Goal: Information Seeking & Learning: Learn about a topic

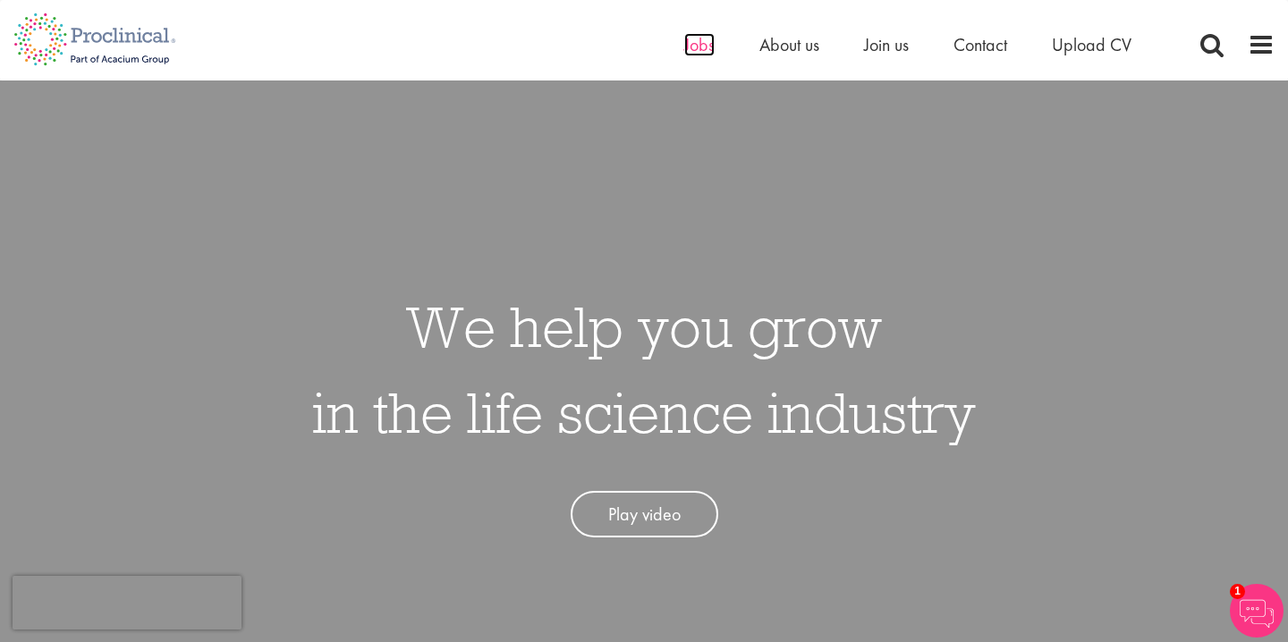
click at [698, 46] on span "Jobs" at bounding box center [699, 44] width 30 height 23
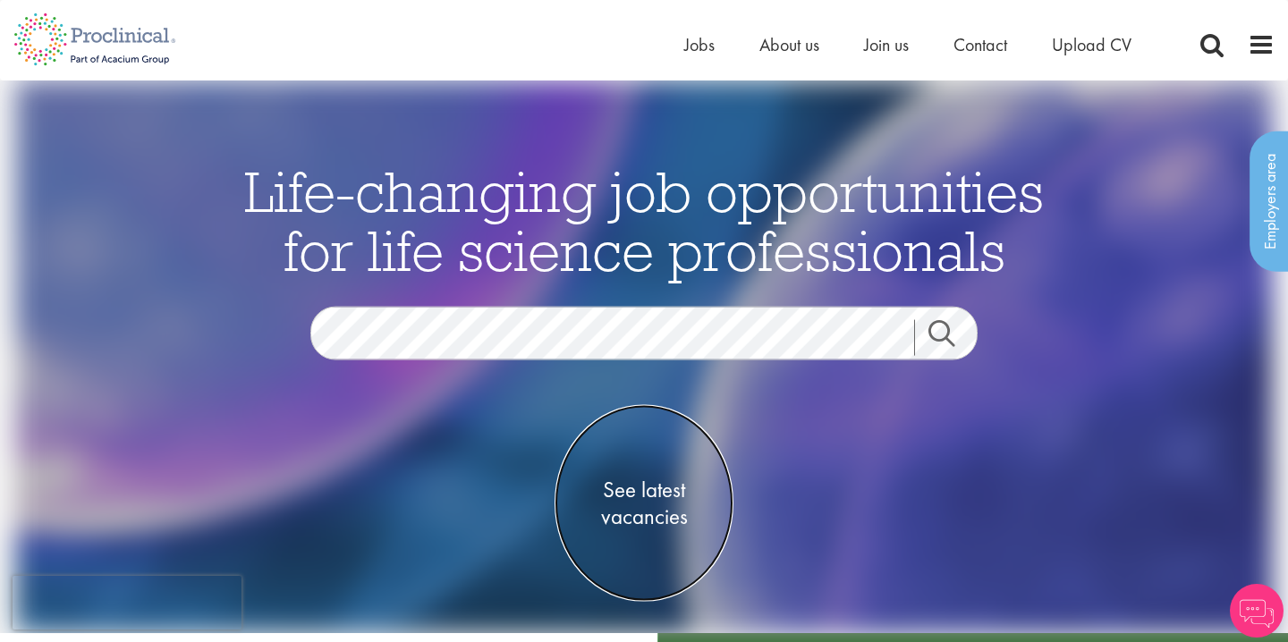
click at [631, 514] on span "See latest vacancies" at bounding box center [644, 503] width 179 height 54
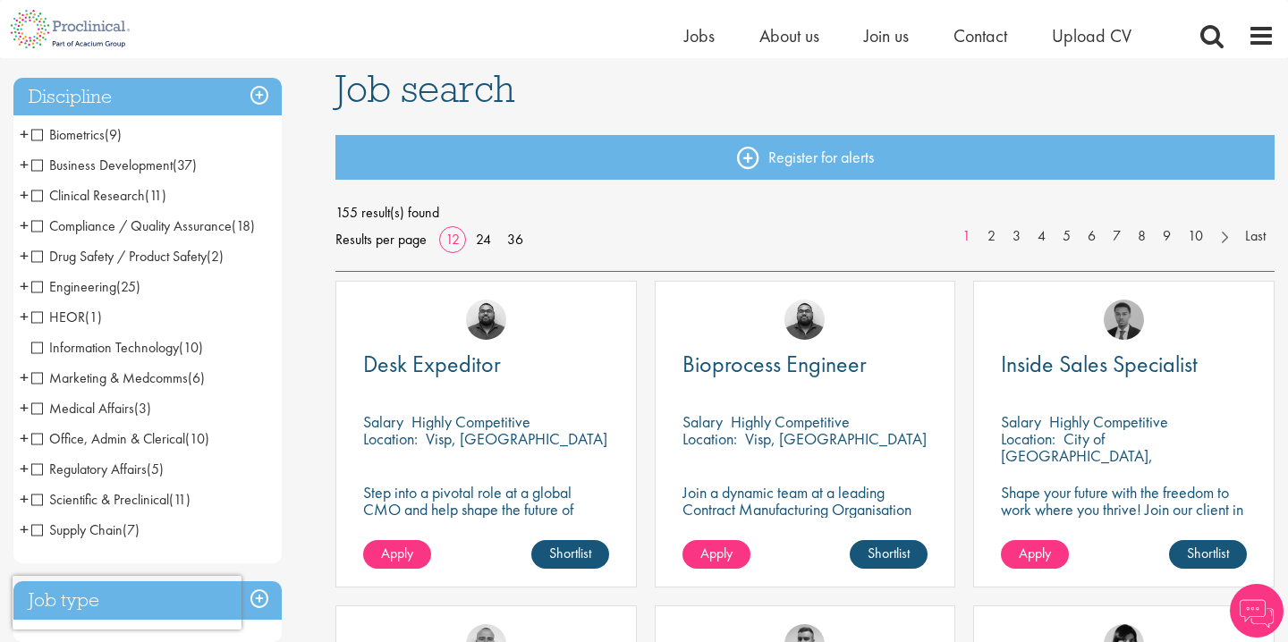
scroll to position [136, 0]
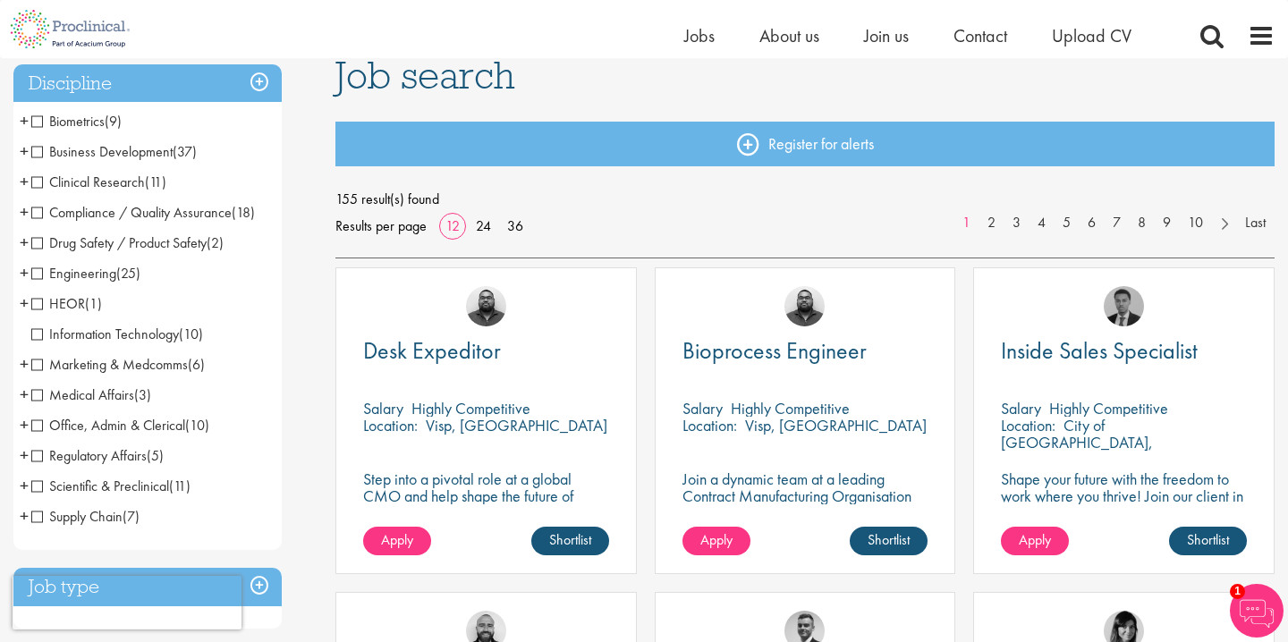
click at [32, 461] on span "Regulatory Affairs" at bounding box center [88, 455] width 115 height 19
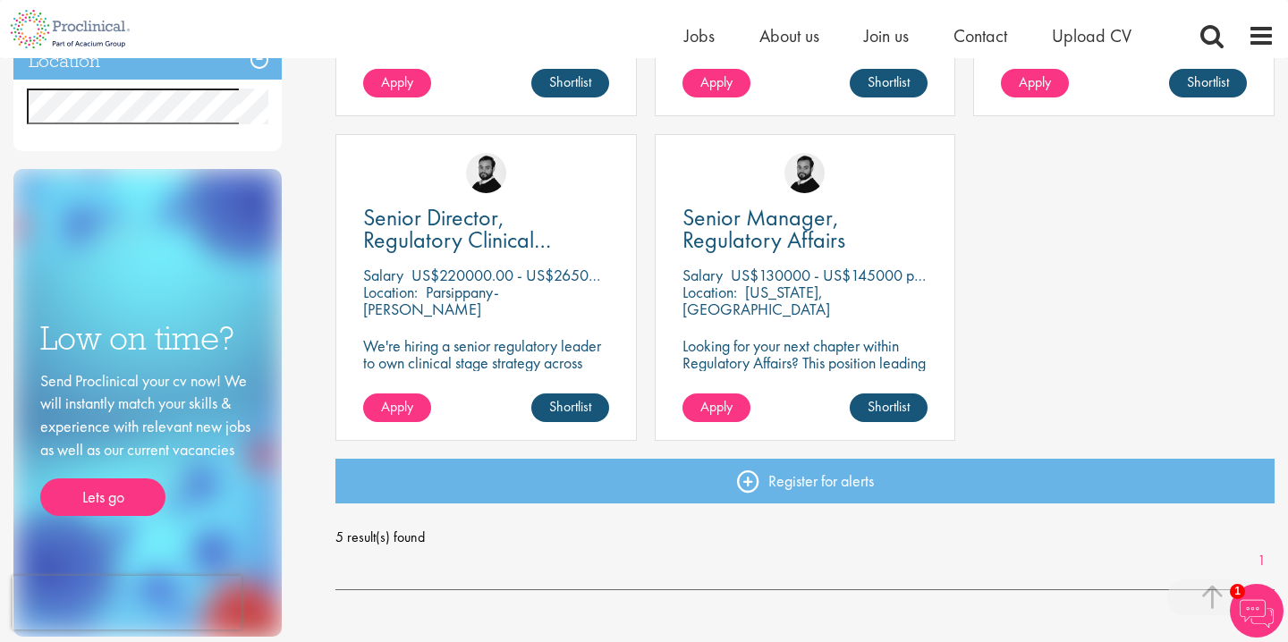
scroll to position [597, 0]
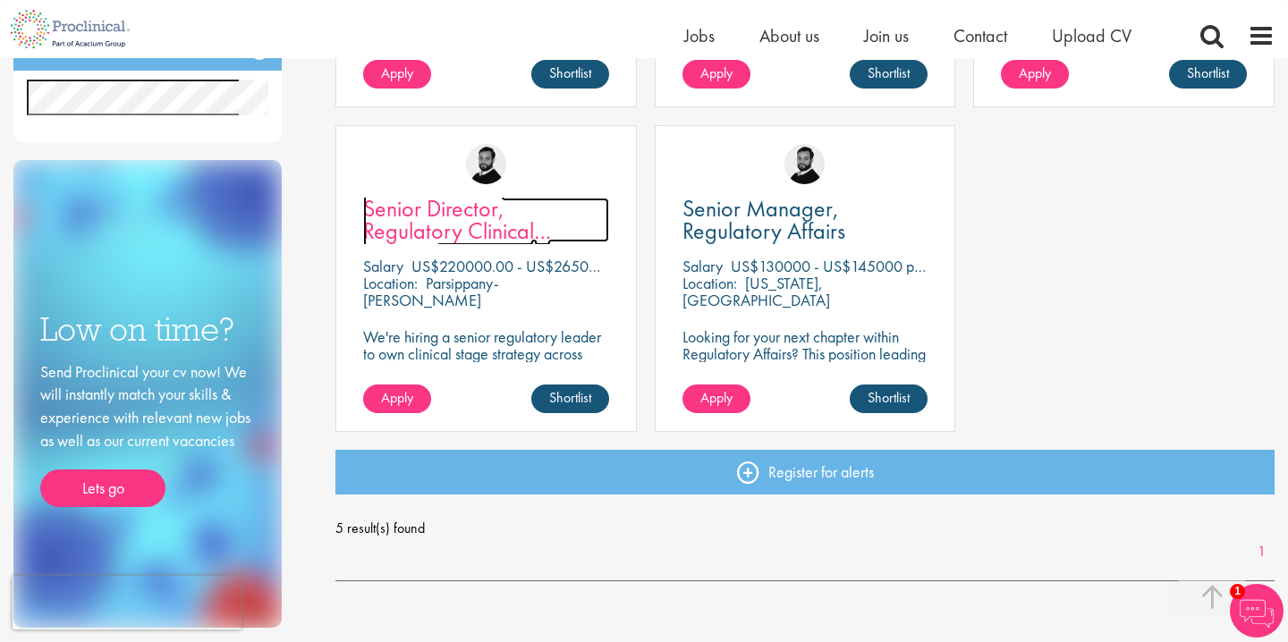
click at [481, 225] on span "Senior Director, Regulatory Clinical Strategy" at bounding box center [457, 230] width 188 height 75
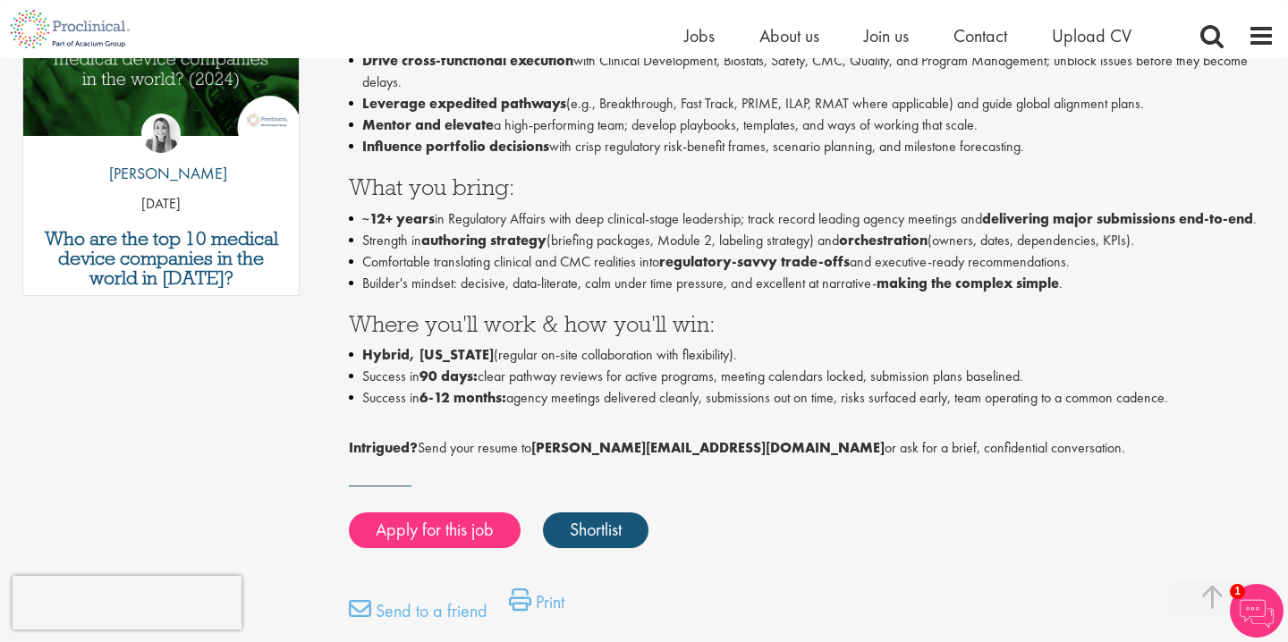
scroll to position [668, 0]
